Goal: Information Seeking & Learning: Learn about a topic

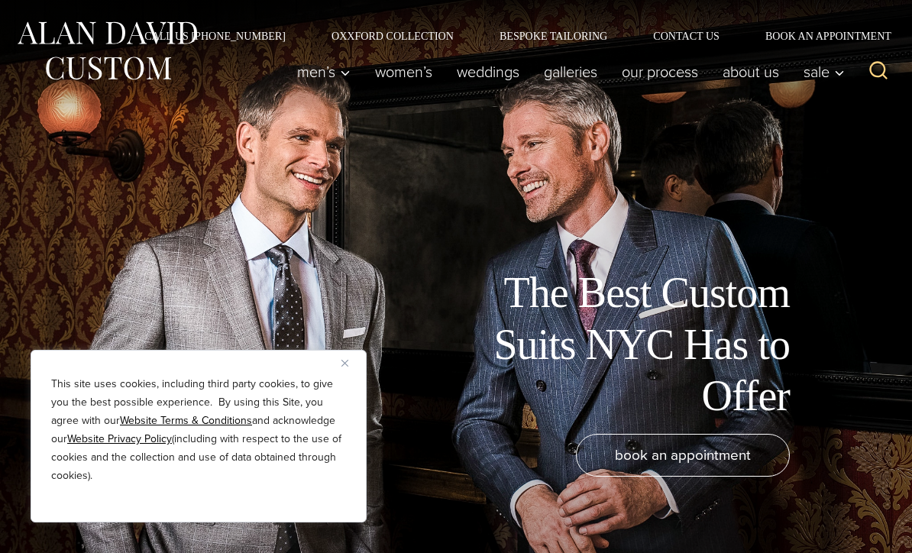
click at [336, 374] on div "This site uses cookies, including third party cookies, to give you the best pos…" at bounding box center [199, 436] width 336 height 173
click at [344, 373] on div "This site uses cookies, including third party cookies, to give you the best pos…" at bounding box center [199, 436] width 336 height 173
click at [337, 363] on div "This site uses cookies, including third party cookies, to give you the best pos…" at bounding box center [199, 436] width 336 height 173
click at [351, 379] on div "This site uses cookies, including third party cookies, to give you the best pos…" at bounding box center [199, 436] width 336 height 173
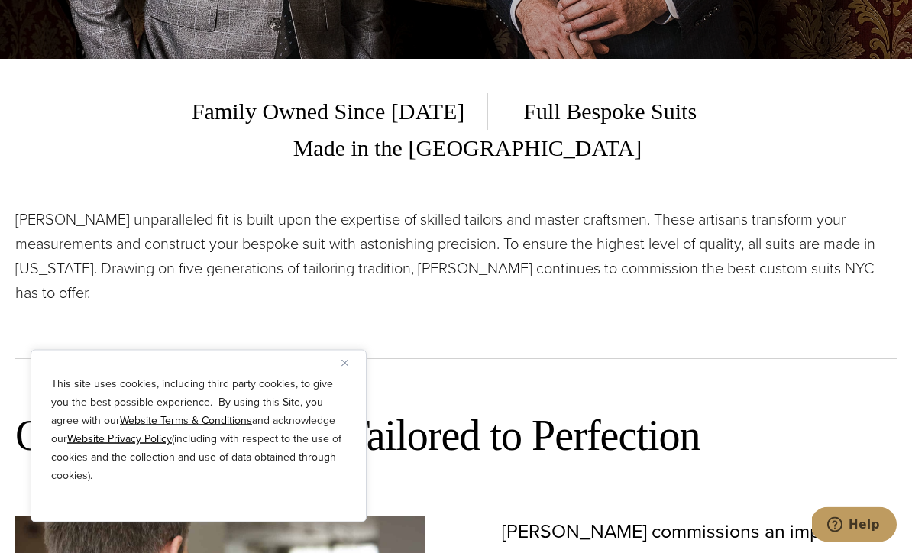
click at [346, 366] on img "Close" at bounding box center [344, 363] width 7 height 7
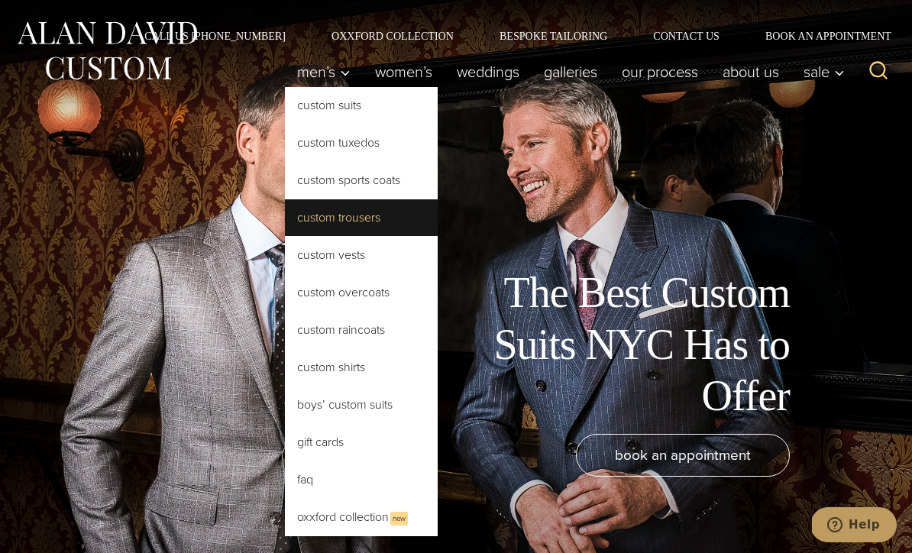
click at [318, 224] on link "Custom Trousers" at bounding box center [361, 217] width 153 height 37
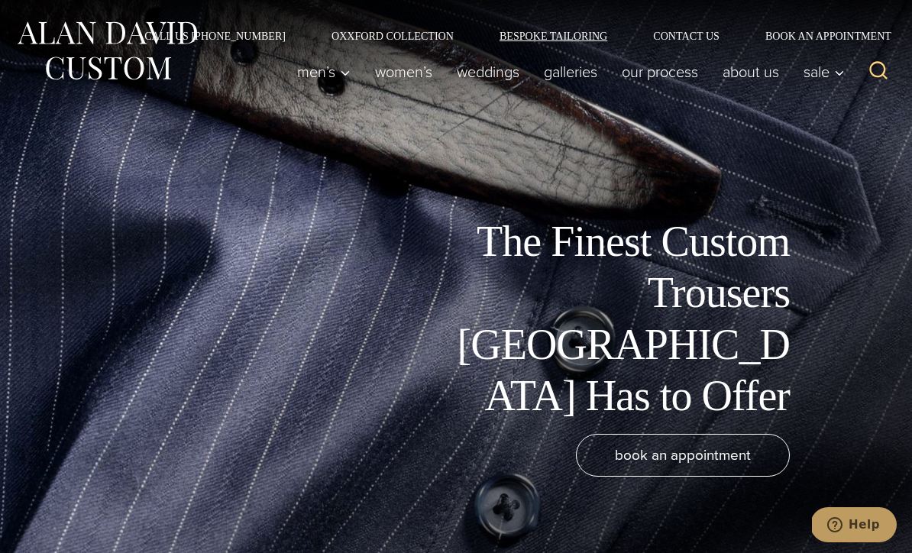
click at [544, 40] on link "Bespoke Tailoring" at bounding box center [552, 36] width 153 height 11
click at [652, 73] on link "Our Process" at bounding box center [659, 71] width 101 height 31
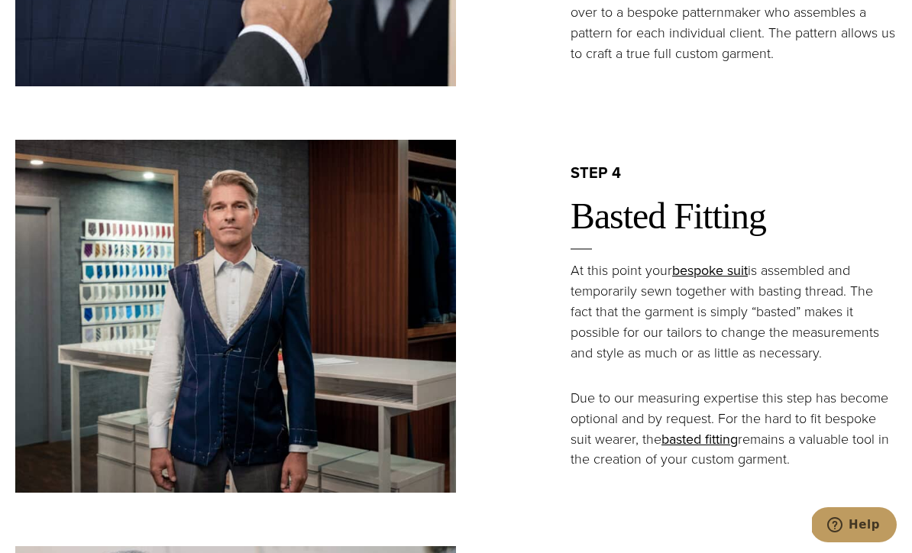
scroll to position [2076, 0]
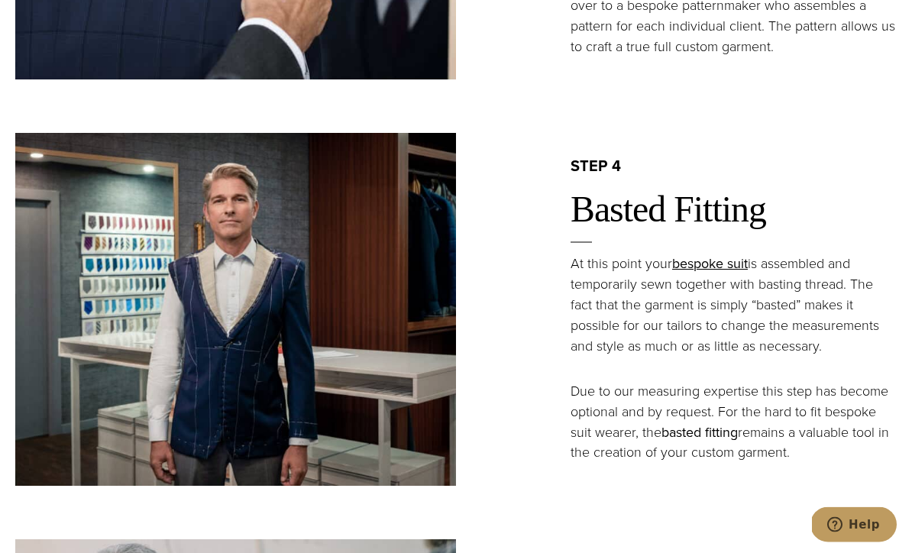
click at [714, 443] on link "basted fitting" at bounding box center [699, 433] width 76 height 20
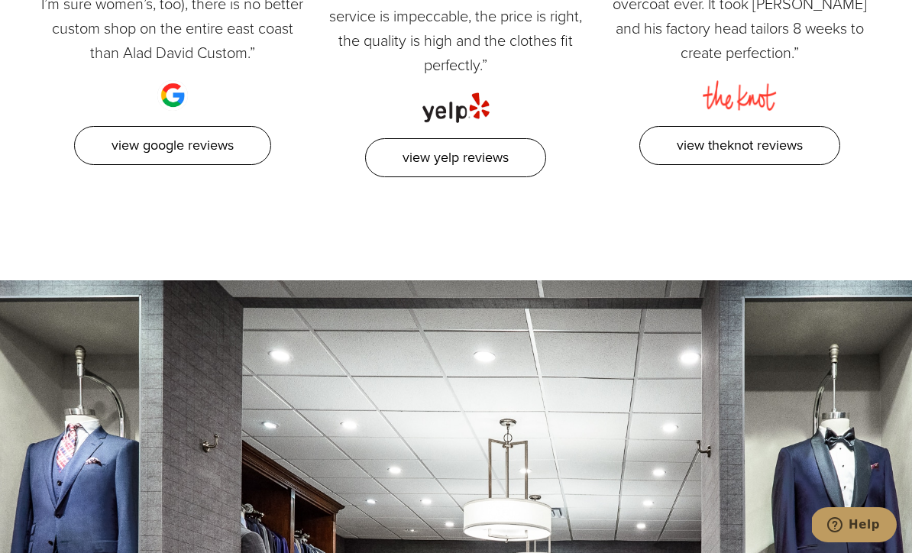
scroll to position [3533, 0]
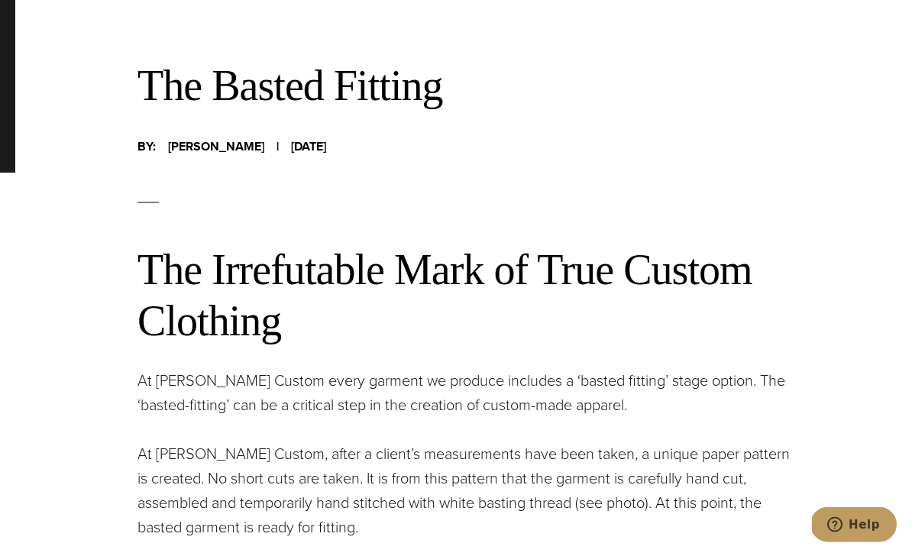
scroll to position [419, 0]
